Goal: Task Accomplishment & Management: Manage account settings

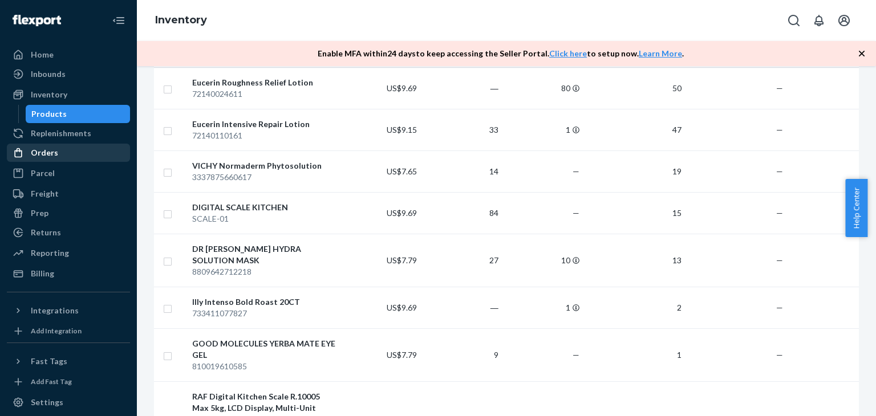
click at [76, 147] on div "Orders" at bounding box center [68, 153] width 121 height 16
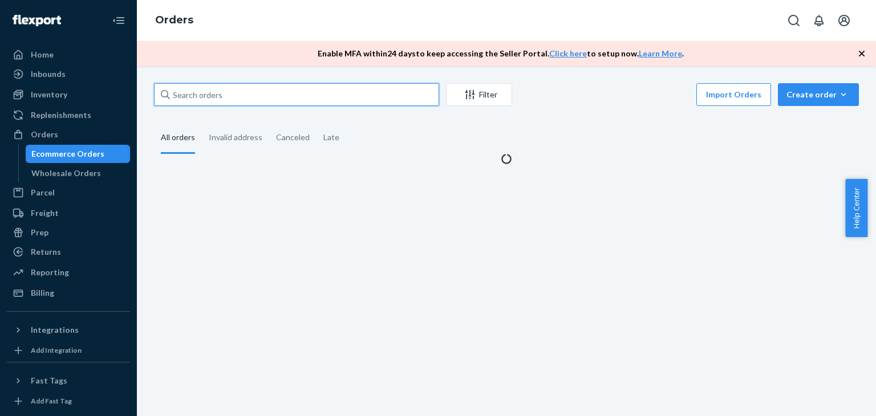
click at [235, 99] on input "text" at bounding box center [296, 94] width 285 height 23
paste input "[PERSON_NAME]"
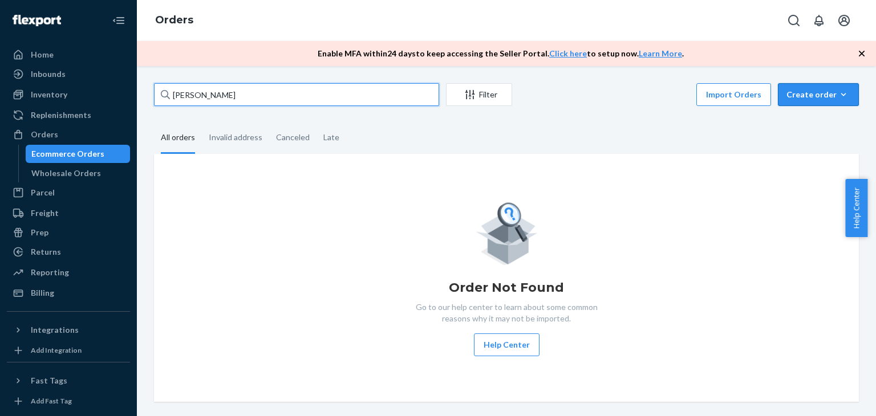
type input "[PERSON_NAME]"
click at [780, 99] on button "Create order Ecommerce order Removal order" at bounding box center [818, 94] width 81 height 23
click at [811, 113] on button "Ecommerce order" at bounding box center [836, 122] width 110 height 25
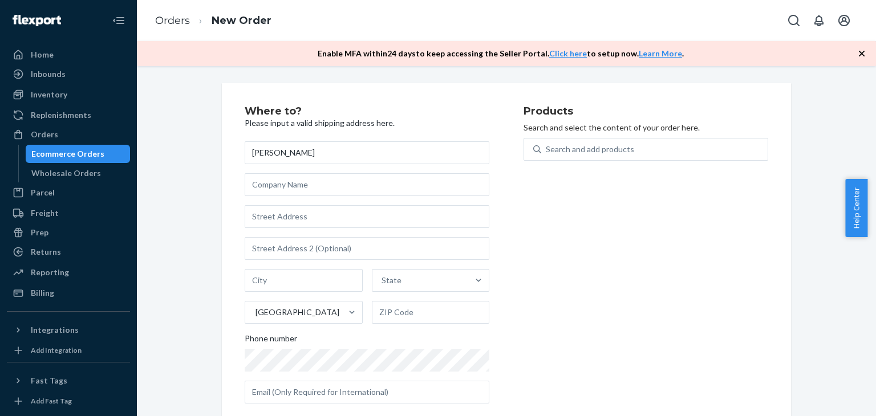
type input "[PERSON_NAME]"
click at [307, 222] on input "text" at bounding box center [367, 216] width 245 height 23
paste input "[STREET_ADDRESS]"
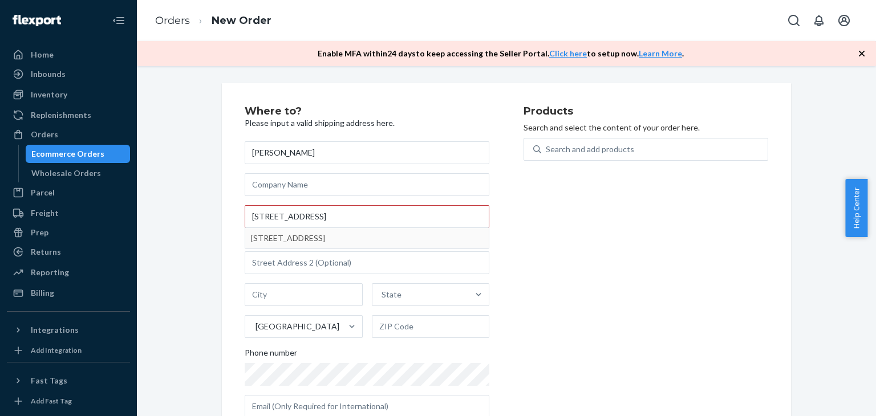
type input "1808 C. de Sueños"
type input "Las Cruces"
type input "88001"
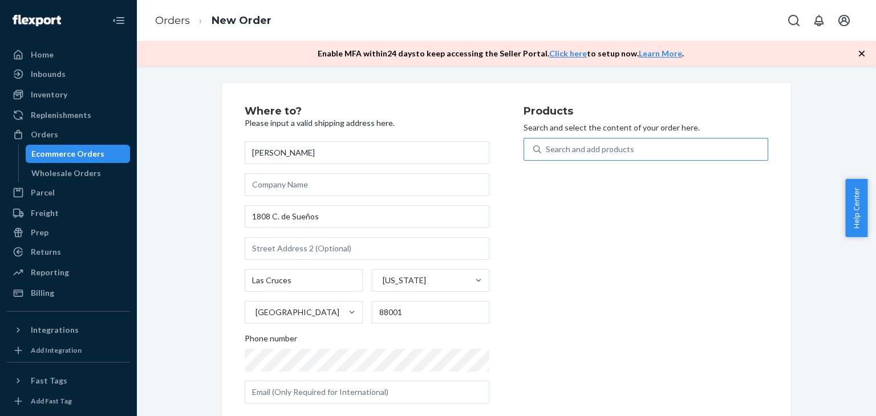
click at [569, 148] on div "Search and add products" at bounding box center [590, 149] width 88 height 11
click at [547, 148] on input "Search and add products" at bounding box center [546, 149] width 1 height 11
type input "KI"
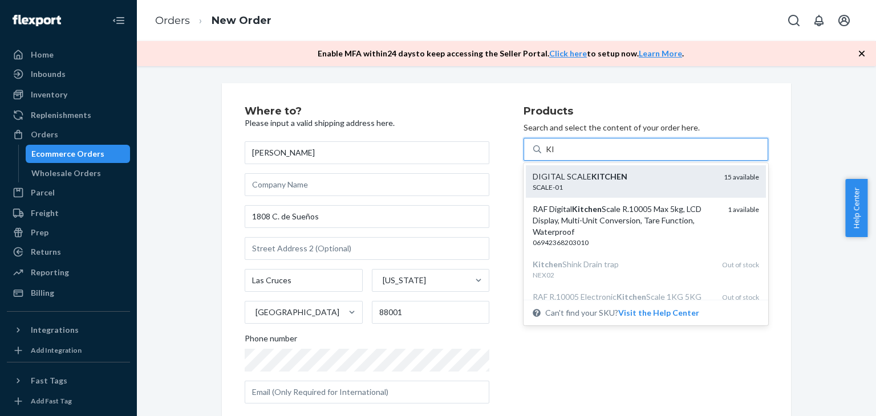
click at [582, 169] on div "DIGITAL SCALE KITCHEN SCALE-01 15 available" at bounding box center [646, 181] width 240 height 33
click at [555, 155] on input "KI" at bounding box center [550, 149] width 9 height 11
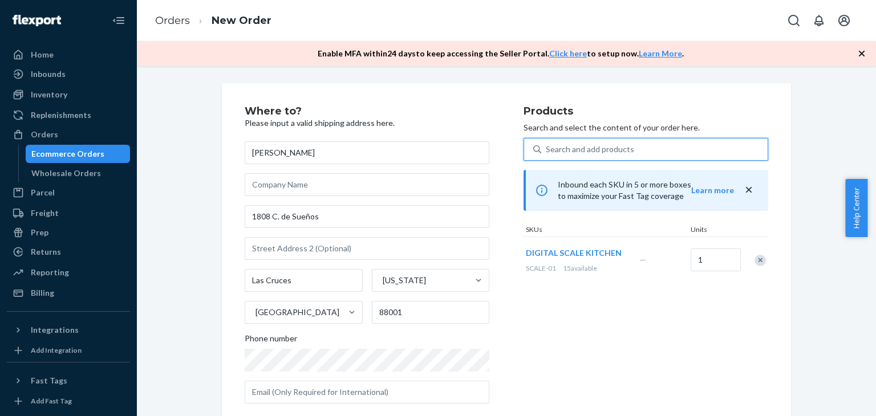
click at [577, 341] on div "Products Search and select the content of your order here. 0 results available.…" at bounding box center [646, 259] width 245 height 307
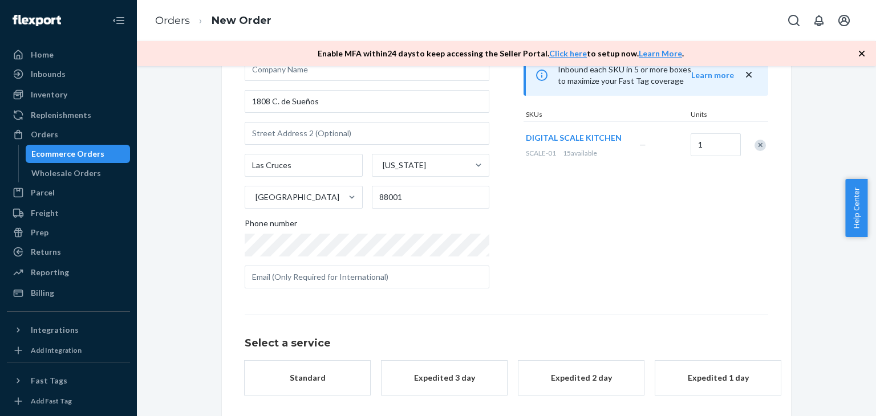
scroll to position [171, 0]
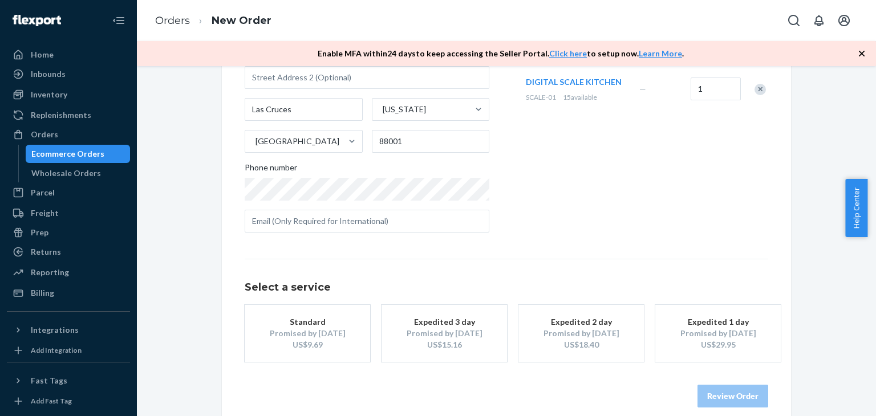
click at [694, 321] on div "Expedited 1 day" at bounding box center [718, 322] width 91 height 11
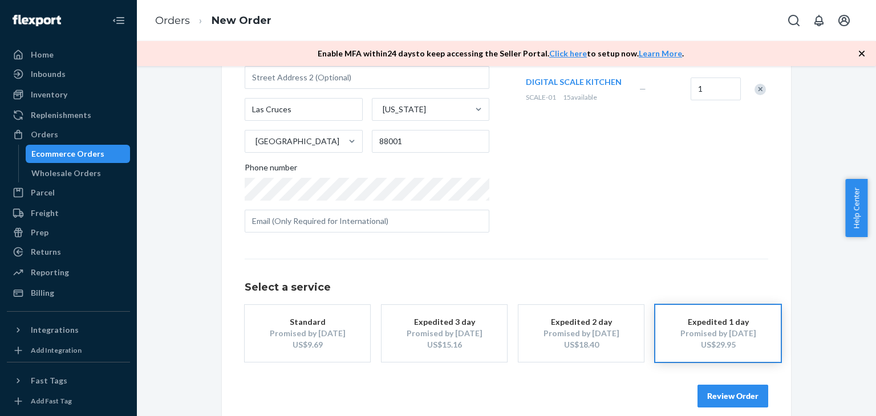
click at [731, 393] on button "Review Order" at bounding box center [733, 396] width 71 height 23
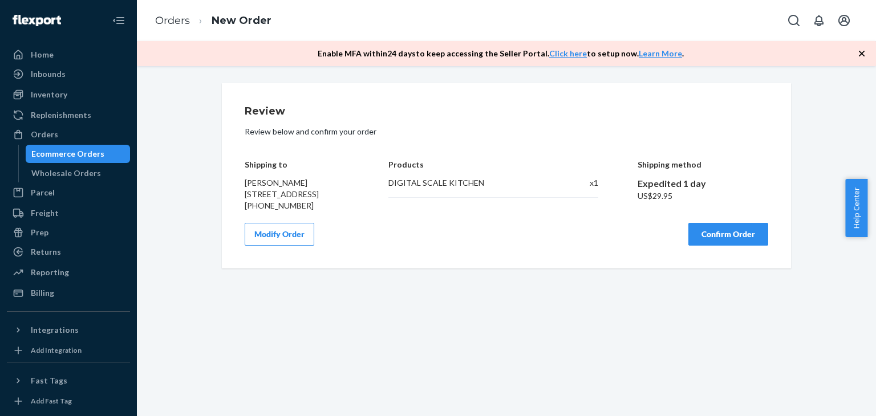
click at [732, 246] on button "Confirm Order" at bounding box center [729, 234] width 80 height 23
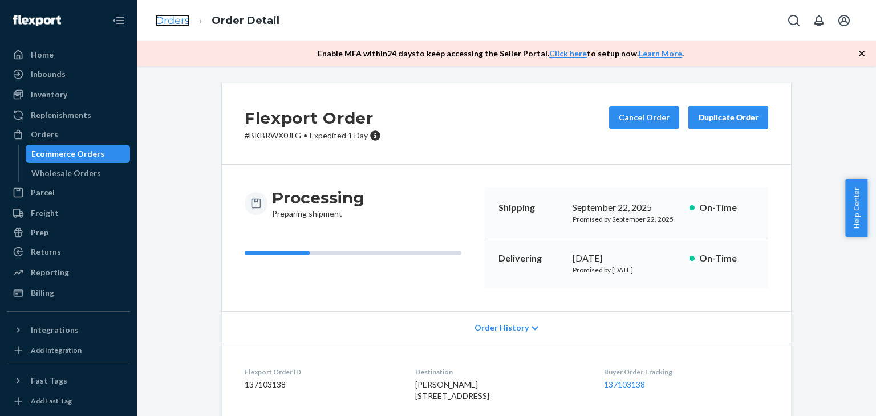
click at [185, 21] on link "Orders" at bounding box center [172, 20] width 35 height 13
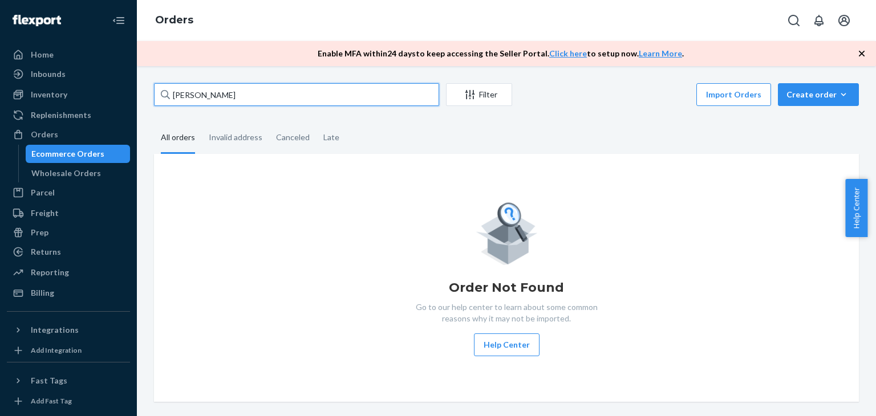
click at [252, 101] on input "[PERSON_NAME]" at bounding box center [296, 94] width 285 height 23
paste input "[PERSON_NAME]"
type input "[PERSON_NAME]"
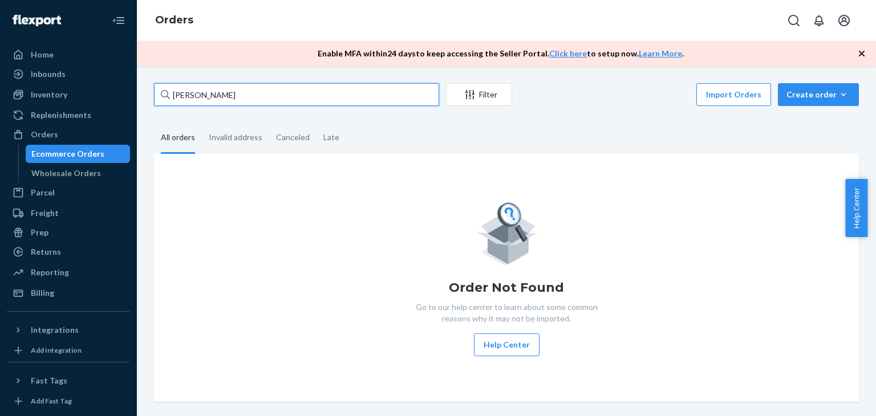
click at [251, 100] on input "[PERSON_NAME]" at bounding box center [296, 94] width 285 height 23
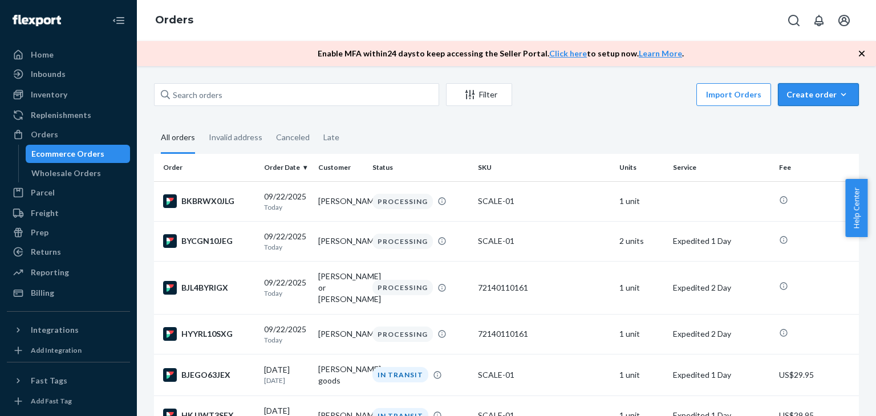
click at [803, 96] on div "Create order" at bounding box center [819, 94] width 64 height 11
click at [790, 124] on span "Ecommerce order" at bounding box center [825, 122] width 71 height 8
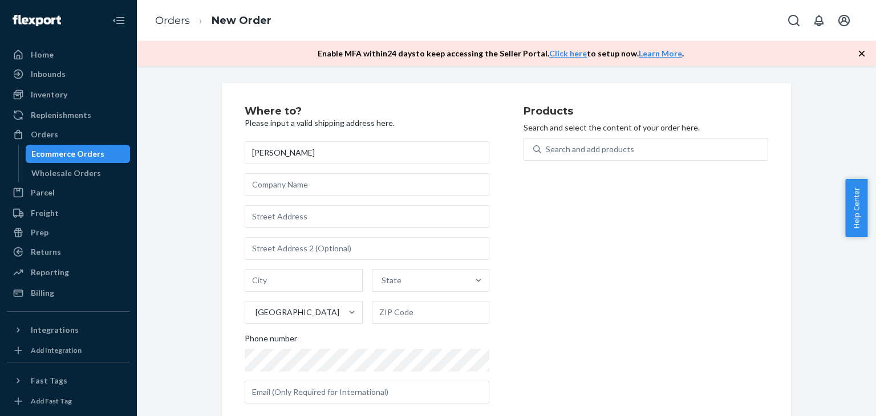
type input "[PERSON_NAME]"
click at [308, 224] on input "text" at bounding box center [367, 216] width 245 height 23
paste input "[STREET_ADDRESS][PERSON_NAME]"
type input "34176 Friend Ln"
type input "[PERSON_NAME]"
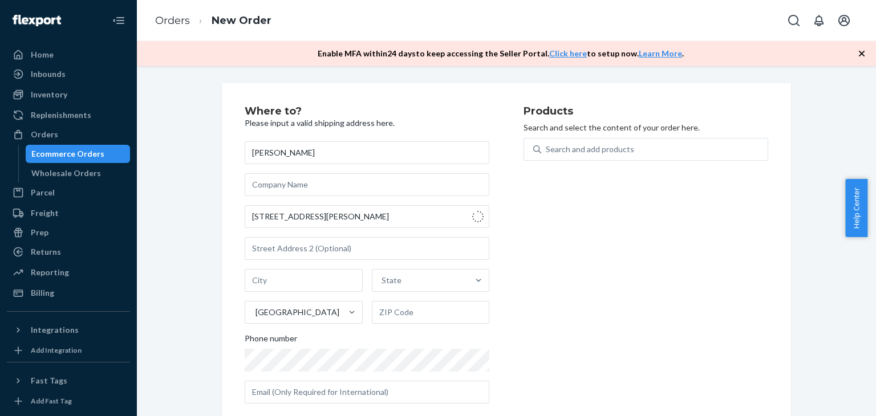
type input "70785"
click at [567, 142] on div "Search and add products" at bounding box center [654, 149] width 226 height 21
click at [547, 144] on input "Search and add products" at bounding box center [546, 149] width 1 height 11
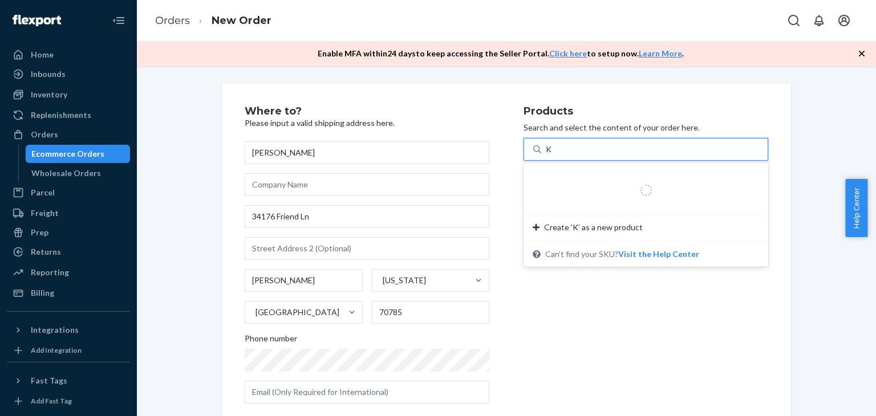
type input "KI"
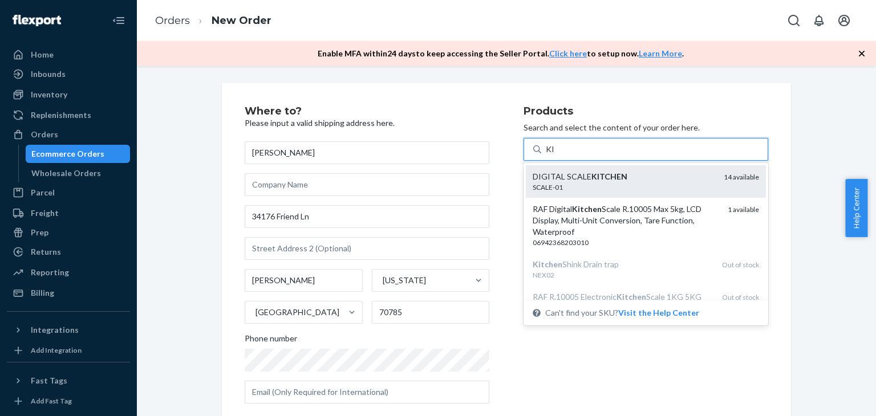
click at [566, 167] on div "DIGITAL SCALE KITCHEN SCALE-01 14 available" at bounding box center [646, 181] width 240 height 33
click at [555, 155] on input "KI" at bounding box center [550, 149] width 9 height 11
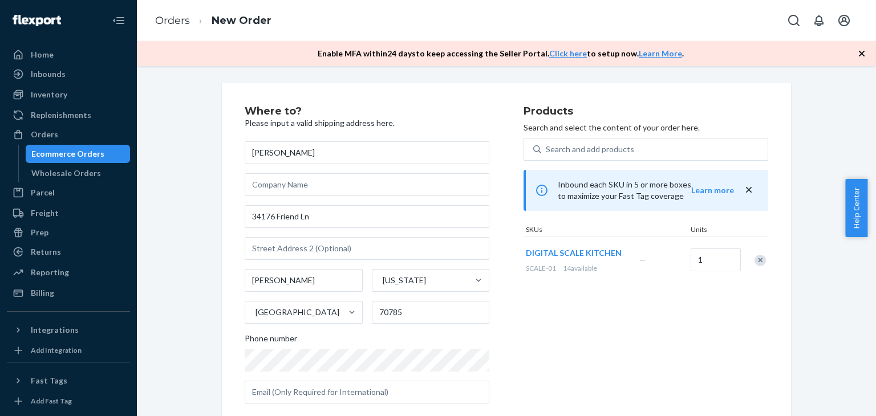
click at [577, 334] on div "Products Search and select the content of your order here. Search and add produ…" at bounding box center [646, 259] width 245 height 307
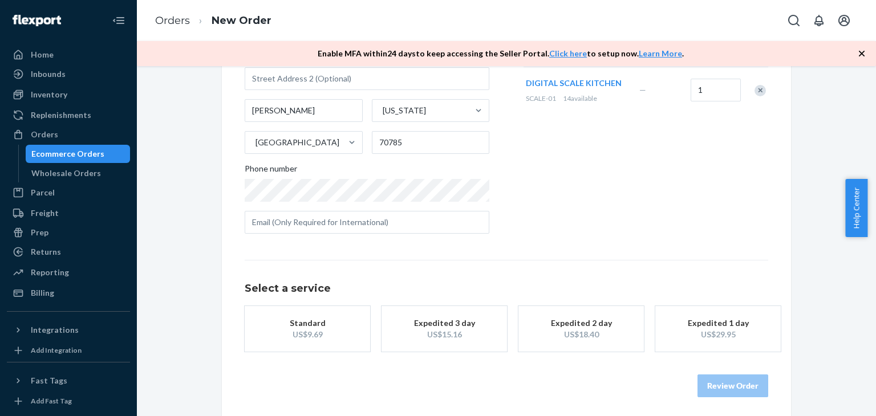
scroll to position [173, 0]
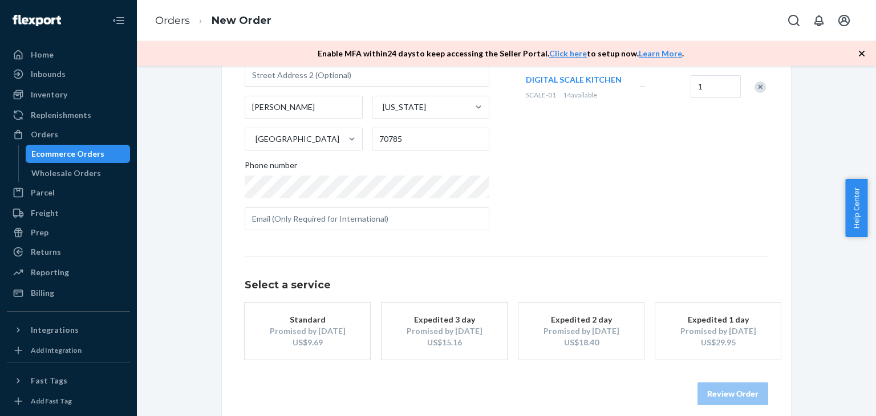
click at [712, 323] on div "Expedited 1 day" at bounding box center [718, 319] width 91 height 11
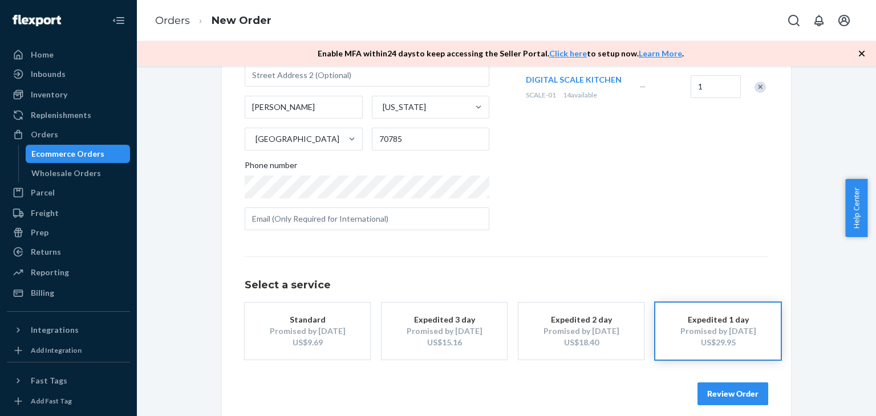
drag, startPoint x: 710, startPoint y: 393, endPoint x: 710, endPoint y: 359, distance: 34.2
click at [710, 392] on button "Review Order" at bounding box center [733, 394] width 71 height 23
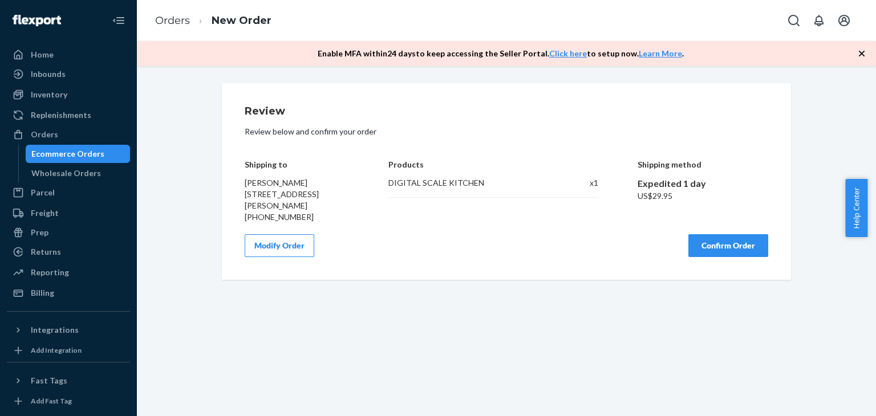
click at [719, 247] on button "Confirm Order" at bounding box center [729, 245] width 80 height 23
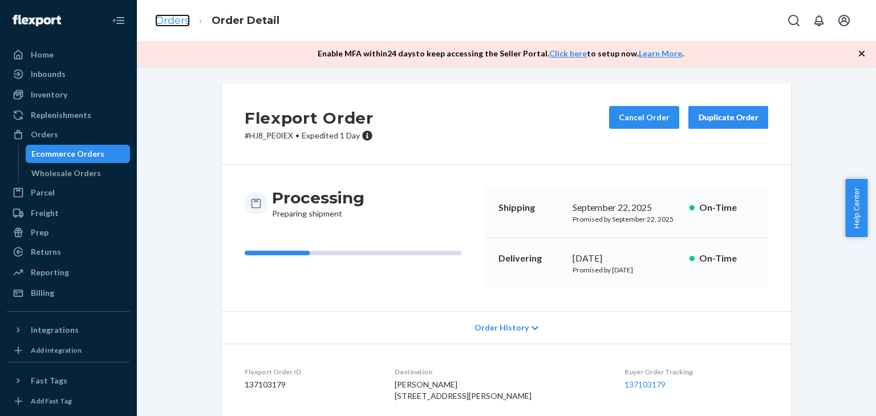
click at [160, 26] on link "Orders" at bounding box center [172, 20] width 35 height 13
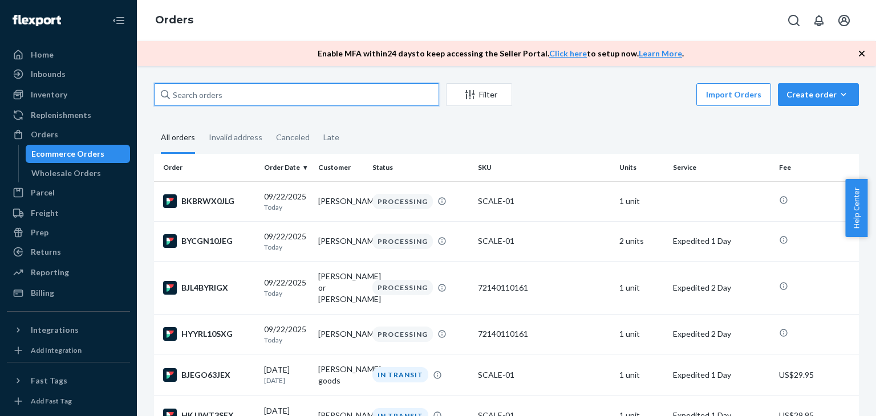
click at [232, 86] on input "text" at bounding box center [296, 94] width 285 height 23
paste input "[PHONE_NUMBER]*"
type input "[PHONE_NUMBER]*"
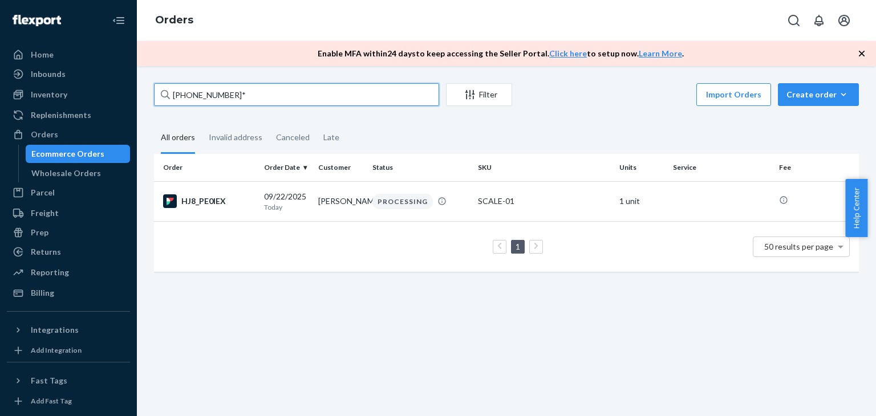
click at [261, 89] on input "[PHONE_NUMBER]*" at bounding box center [296, 94] width 285 height 23
